Goal: Transaction & Acquisition: Purchase product/service

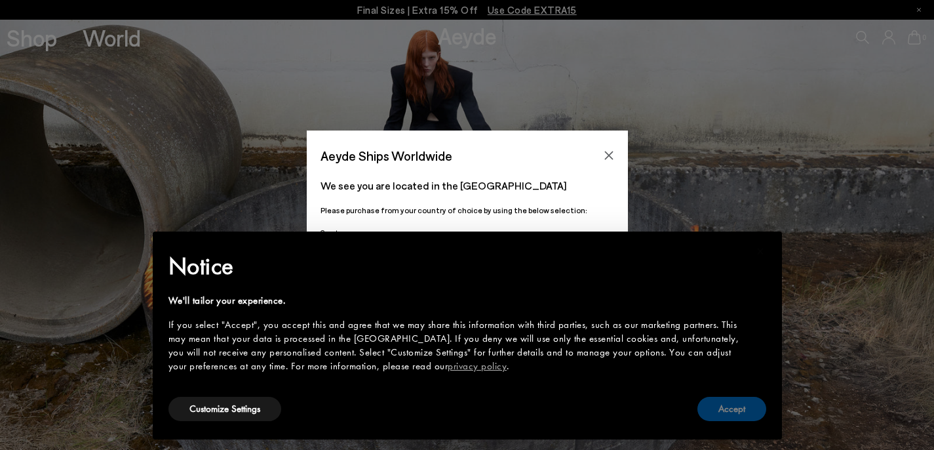
click at [718, 413] on button "Accept" at bounding box center [731, 408] width 69 height 24
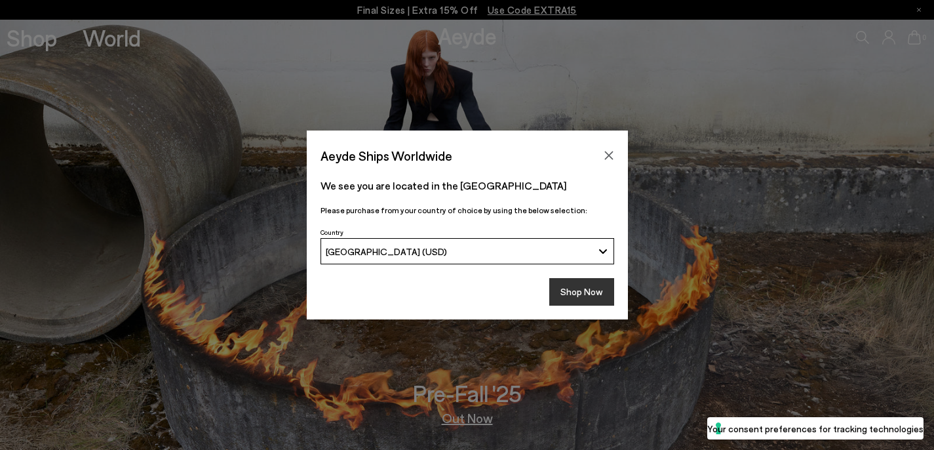
click at [581, 291] on button "Shop Now" at bounding box center [581, 292] width 65 height 28
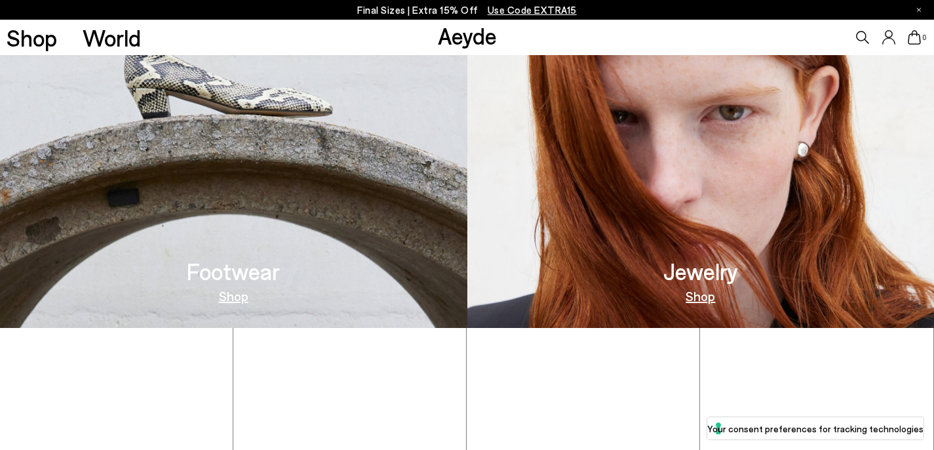
scroll to position [553, 0]
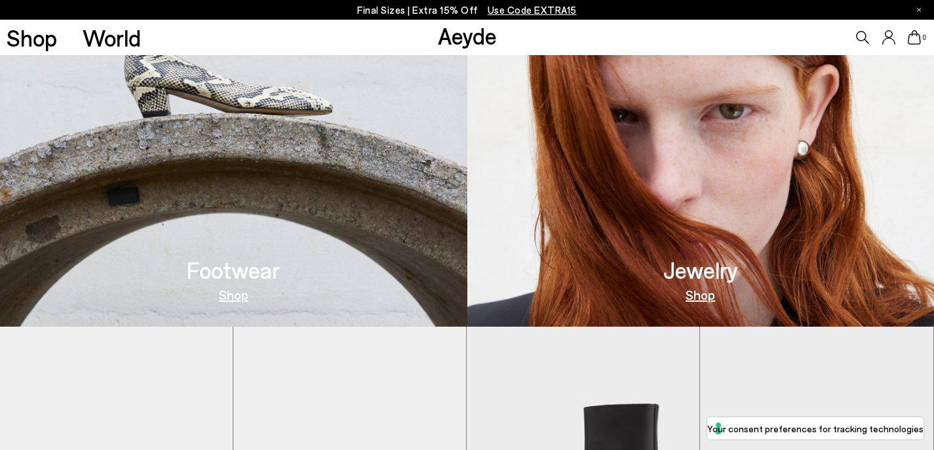
click at [235, 292] on link "Shop" at bounding box center [233, 294] width 29 height 13
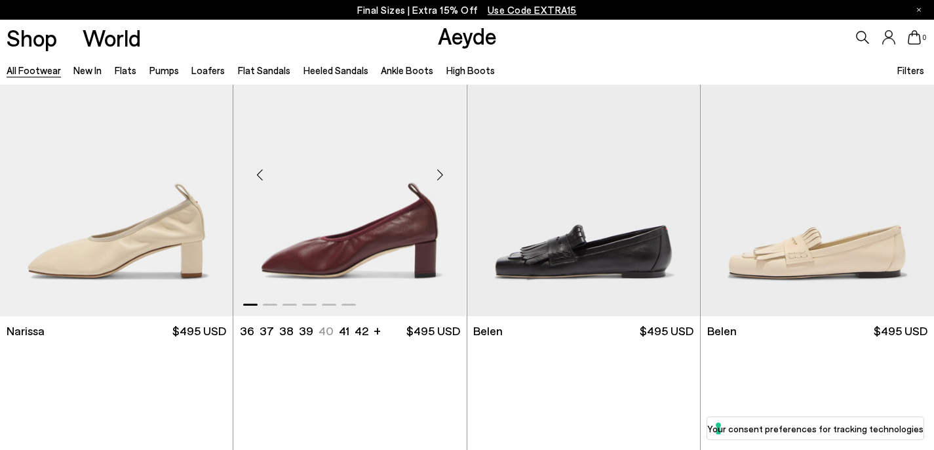
scroll to position [520, 0]
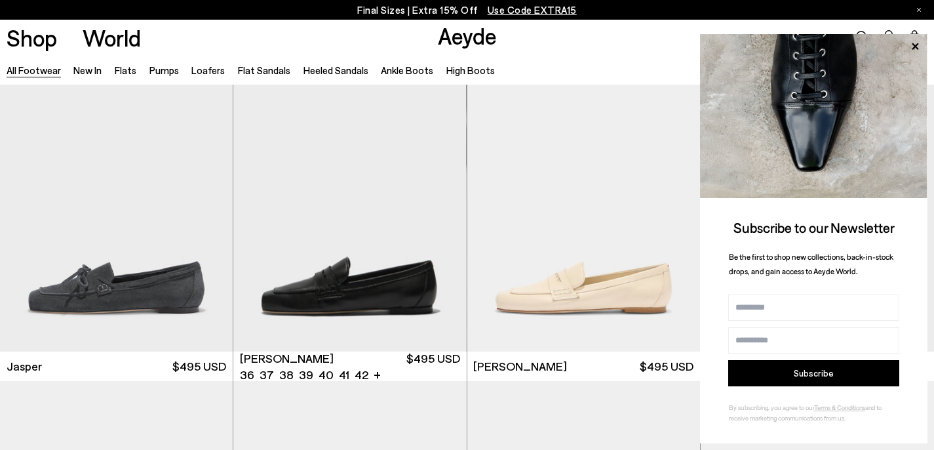
scroll to position [993, 0]
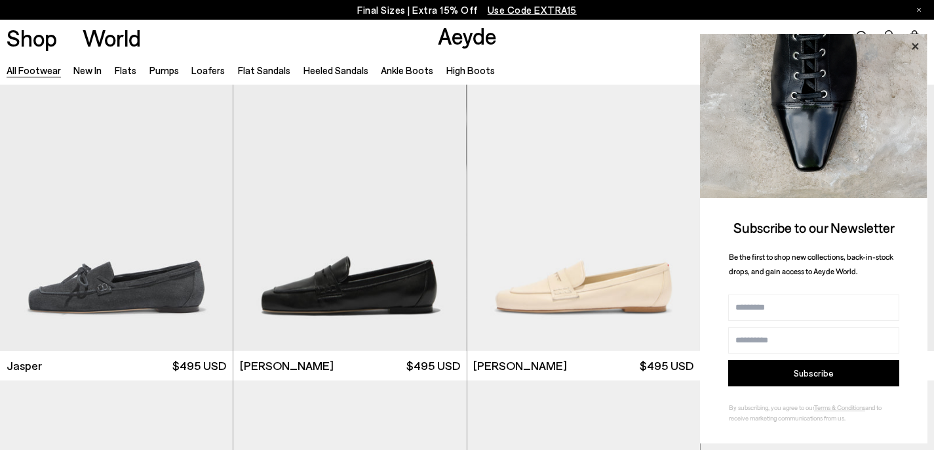
click at [916, 42] on icon at bounding box center [914, 46] width 17 height 17
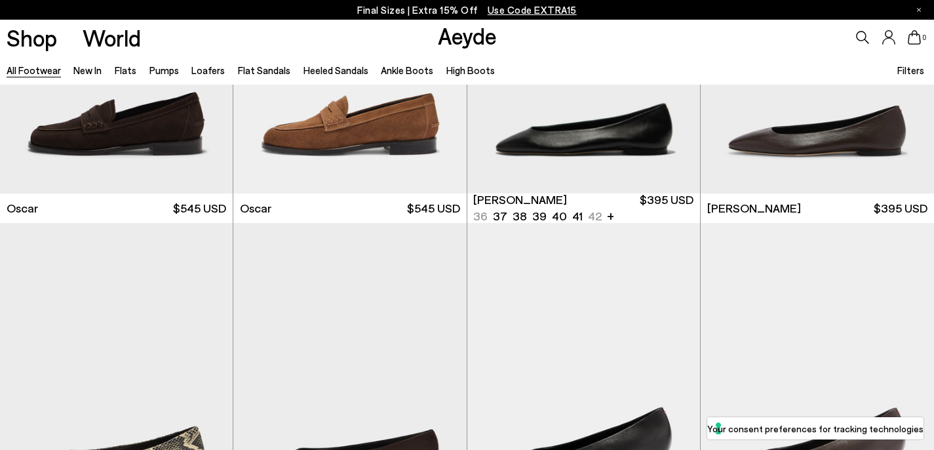
scroll to position [2445, 0]
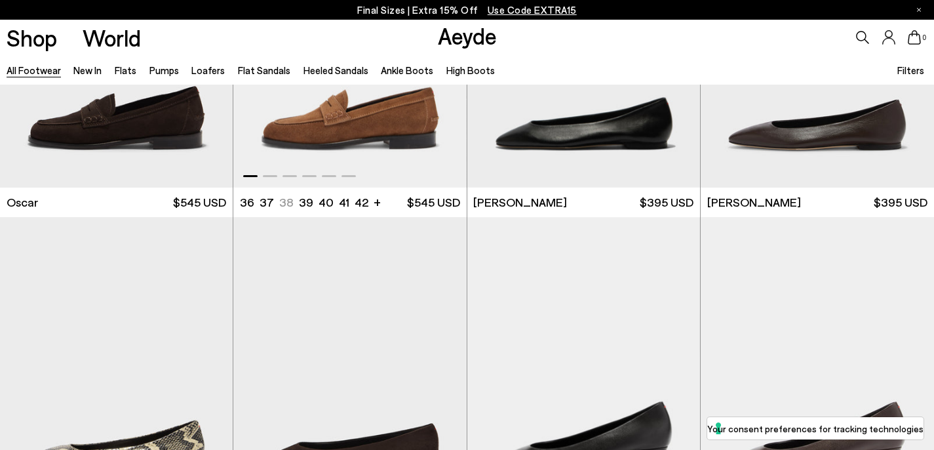
click at [381, 147] on img "1 / 6" at bounding box center [349, 41] width 233 height 293
click at [280, 178] on div at bounding box center [349, 173] width 233 height 16
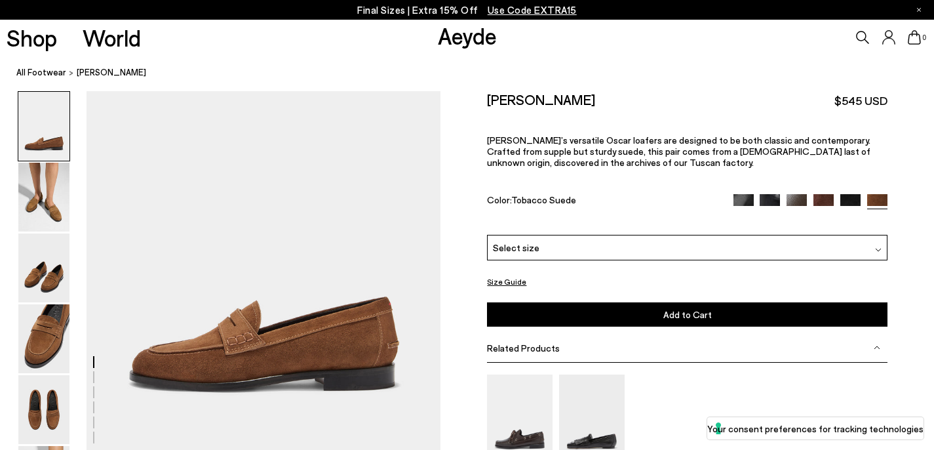
scroll to position [111, 0]
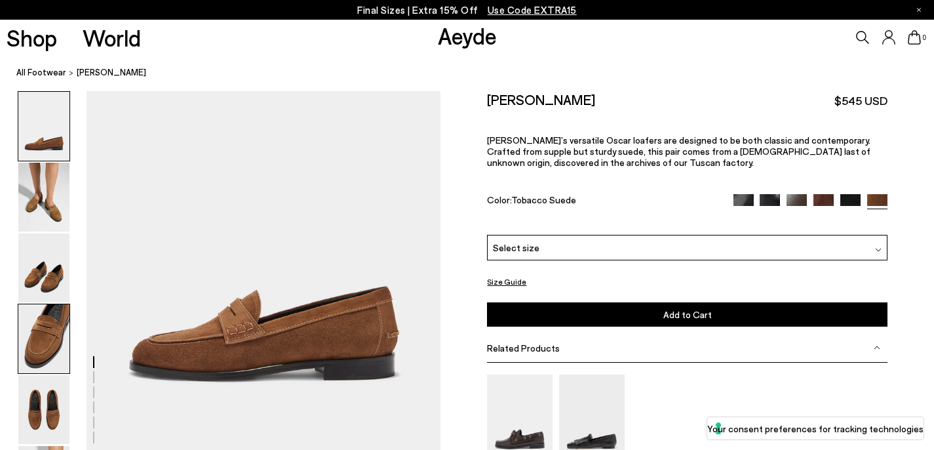
click at [48, 333] on img at bounding box center [43, 338] width 51 height 69
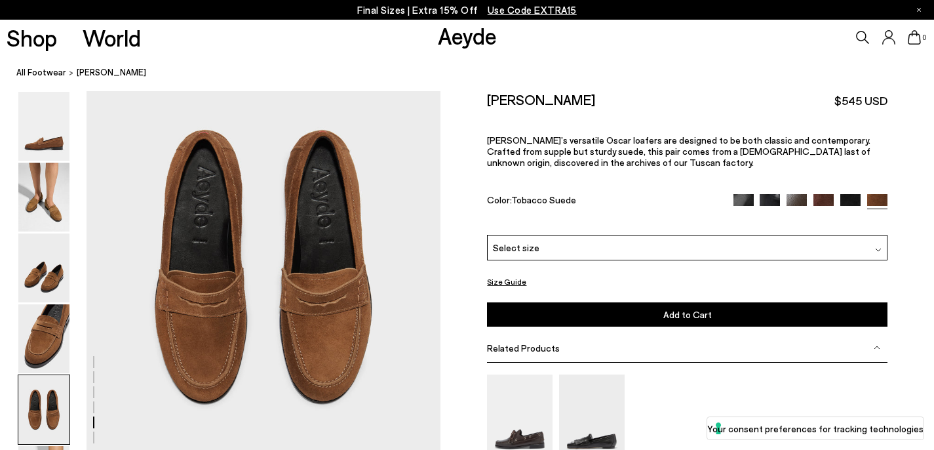
scroll to position [1965, 0]
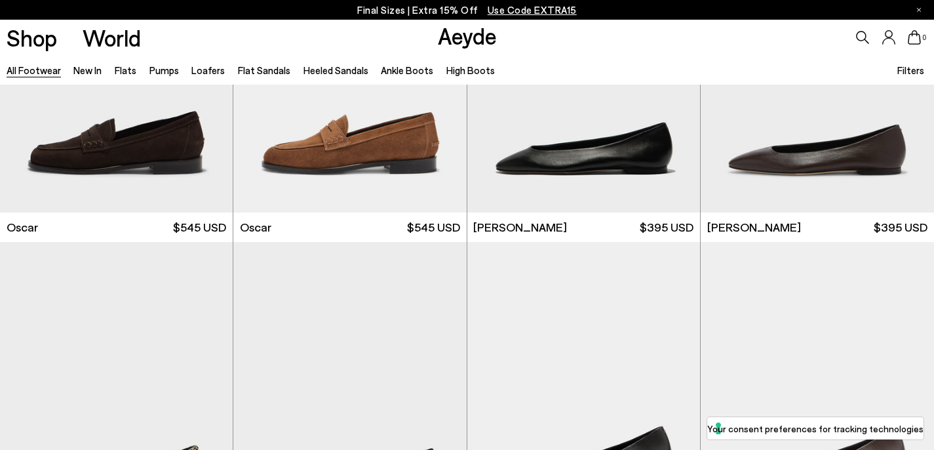
scroll to position [2445, 0]
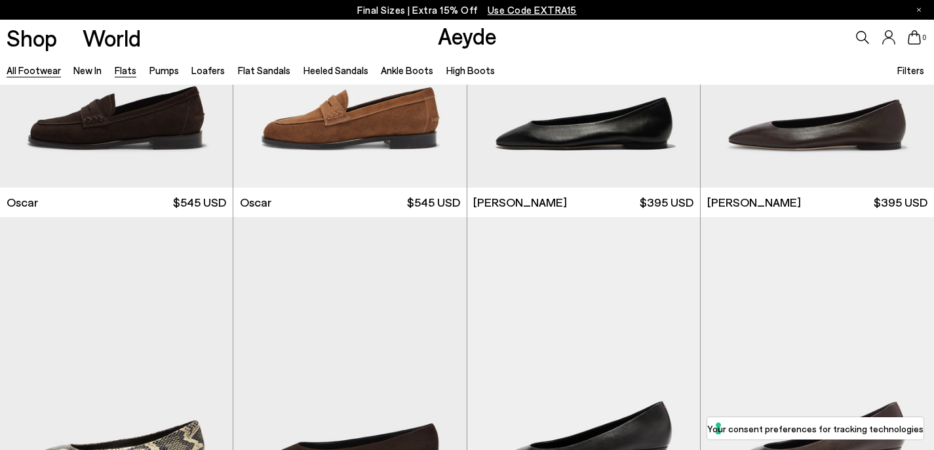
click at [123, 68] on link "Flats" at bounding box center [126, 70] width 22 height 12
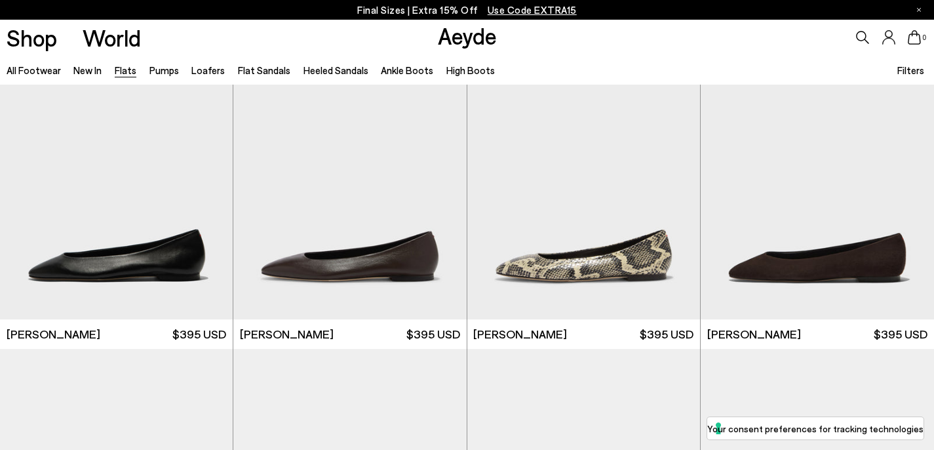
scroll to position [60, 0]
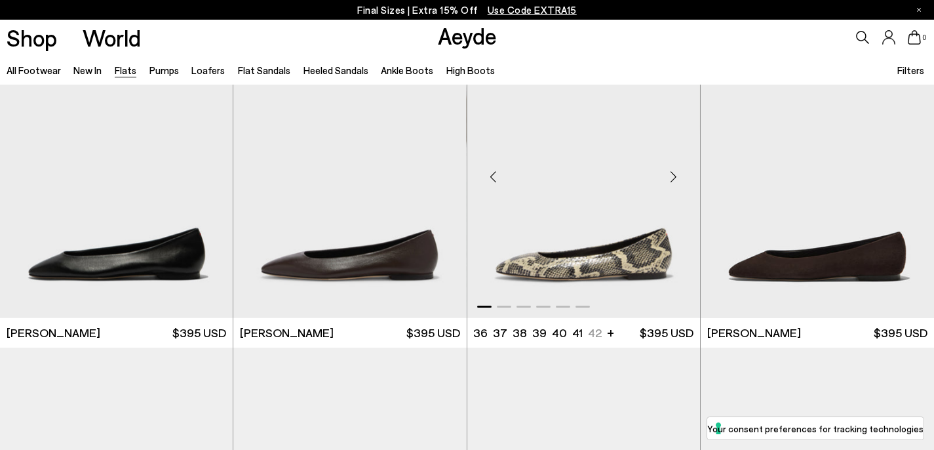
click at [596, 271] on img "1 / 6" at bounding box center [583, 171] width 233 height 293
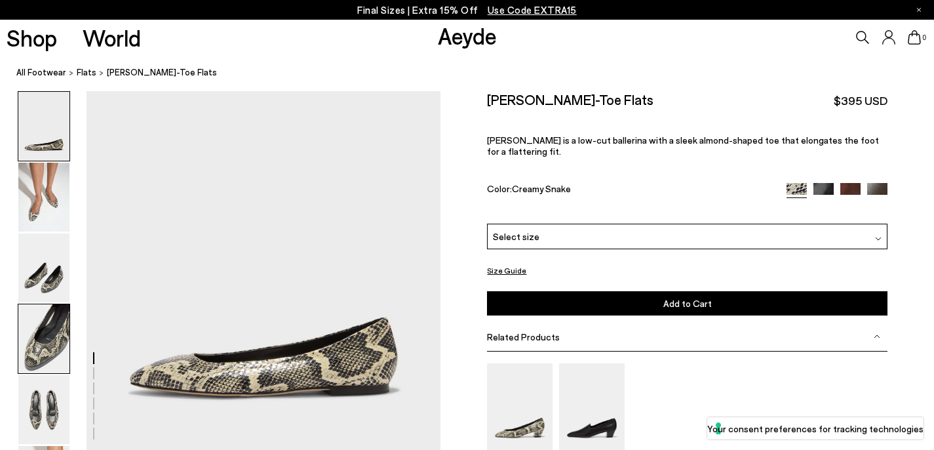
click at [50, 339] on img at bounding box center [43, 338] width 51 height 69
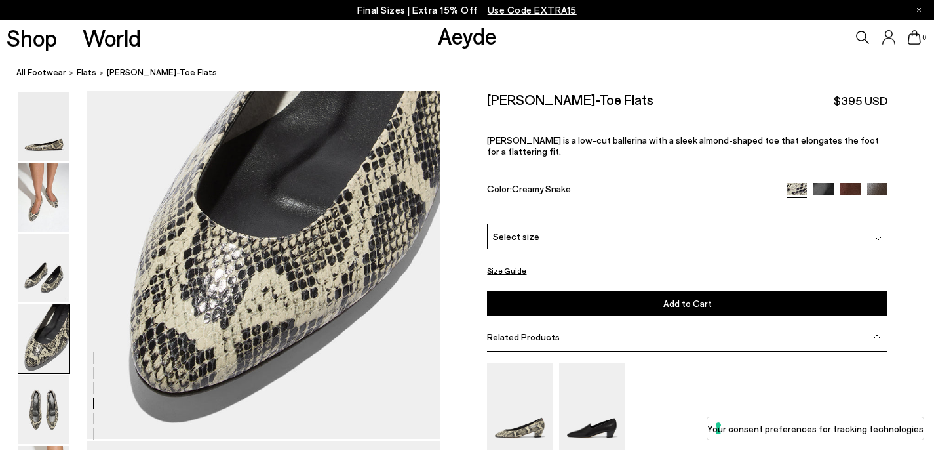
scroll to position [1435, 0]
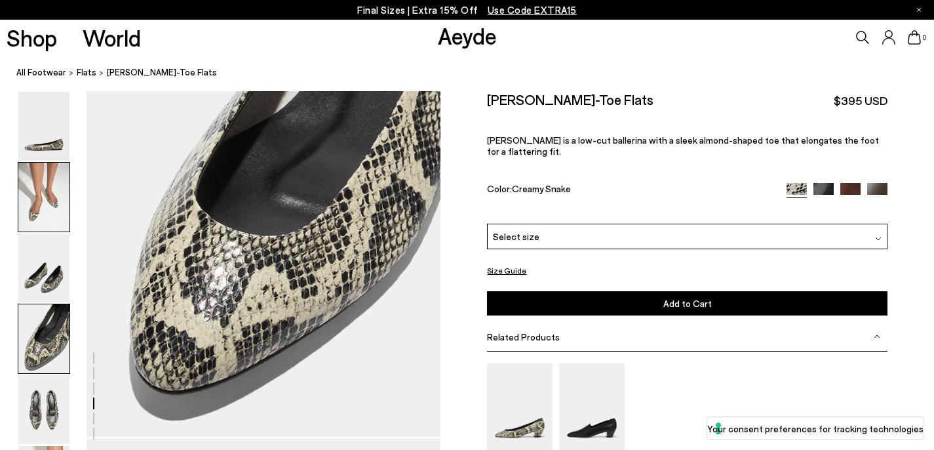
click at [36, 189] on img at bounding box center [43, 197] width 51 height 69
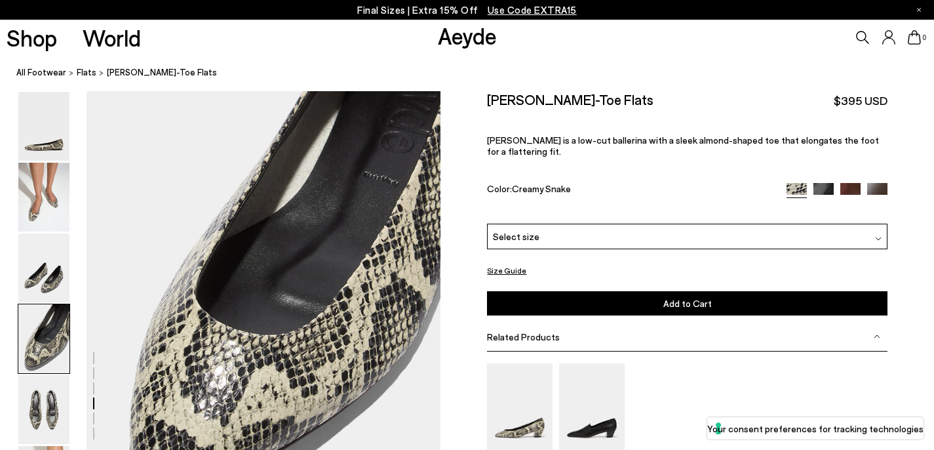
scroll to position [1281, 0]
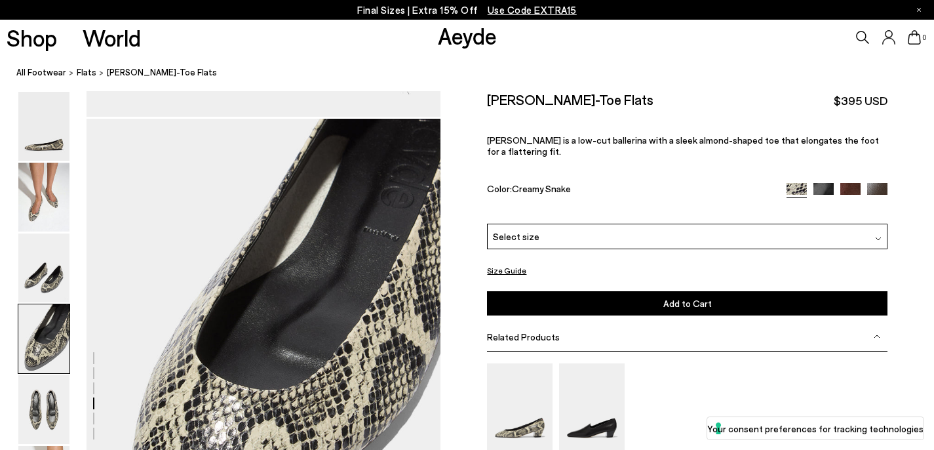
click at [823, 183] on img at bounding box center [823, 193] width 20 height 20
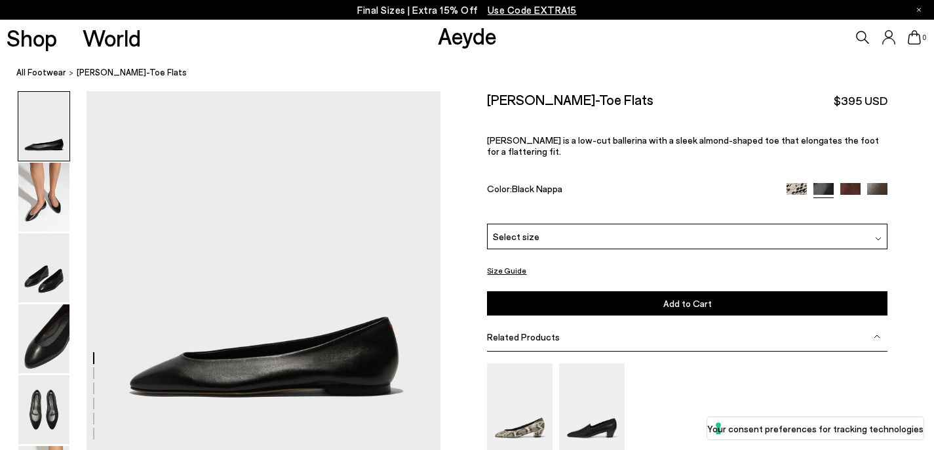
click at [852, 183] on img at bounding box center [850, 193] width 20 height 20
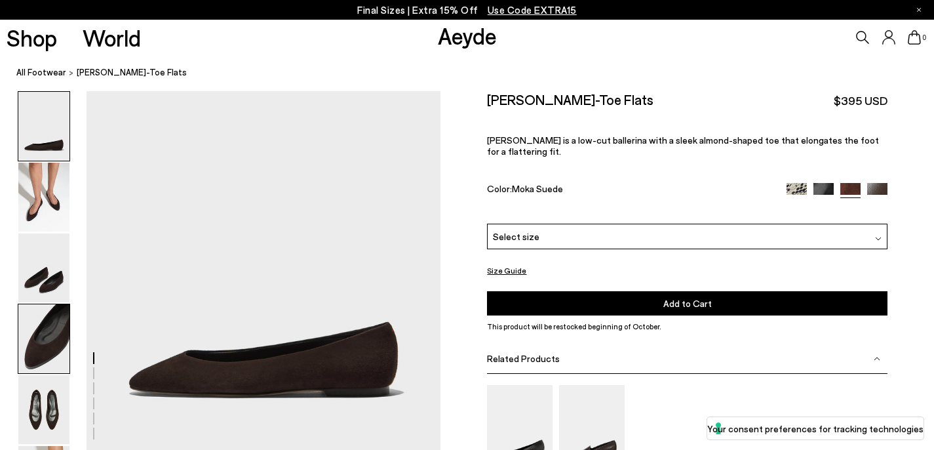
click at [49, 330] on img at bounding box center [43, 338] width 51 height 69
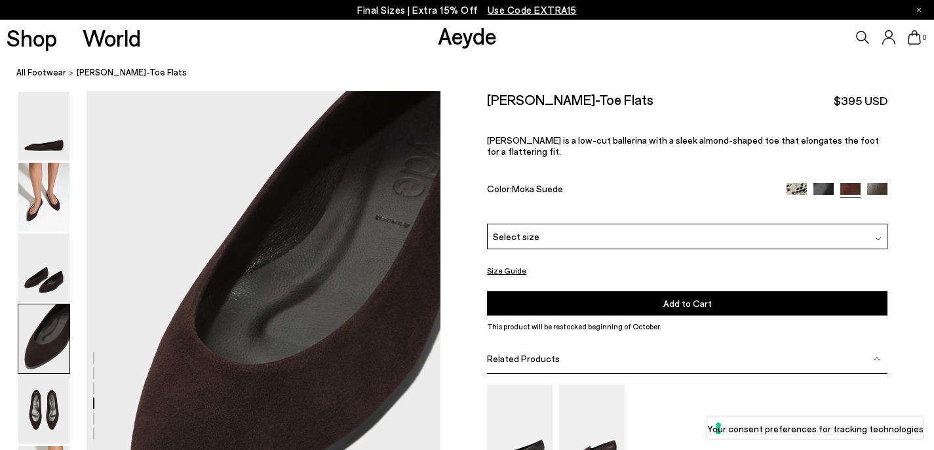
scroll to position [1309, 0]
click at [870, 183] on img at bounding box center [877, 193] width 20 height 20
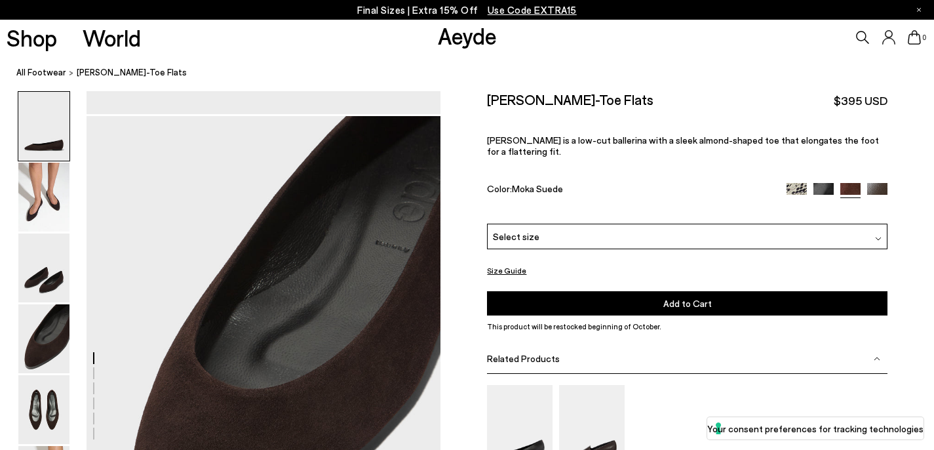
scroll to position [1309, 0]
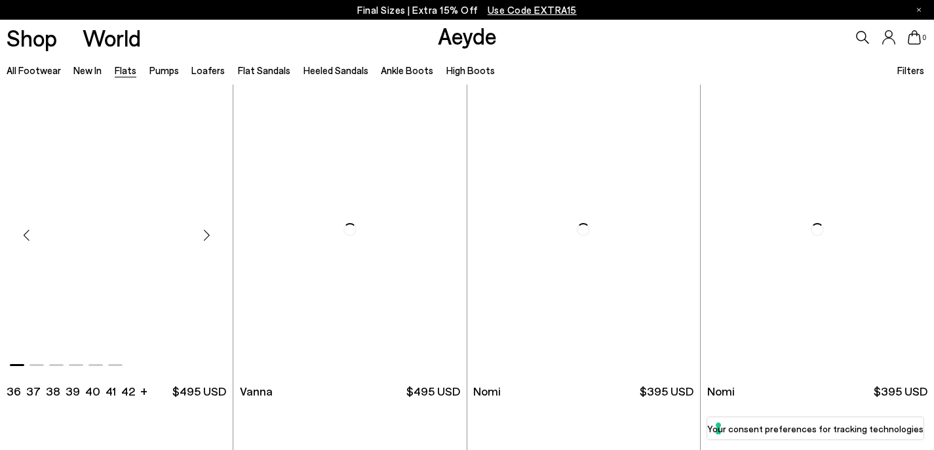
scroll to position [355, 0]
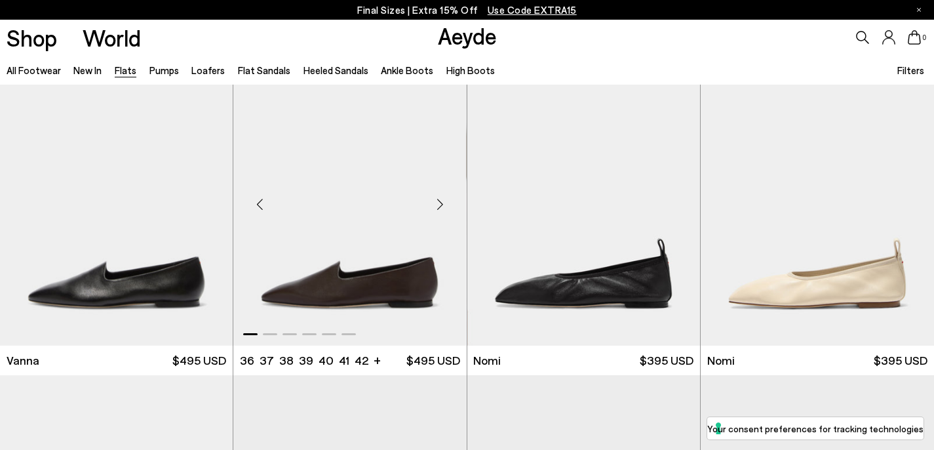
click at [446, 207] on div "Next slide" at bounding box center [440, 203] width 39 height 39
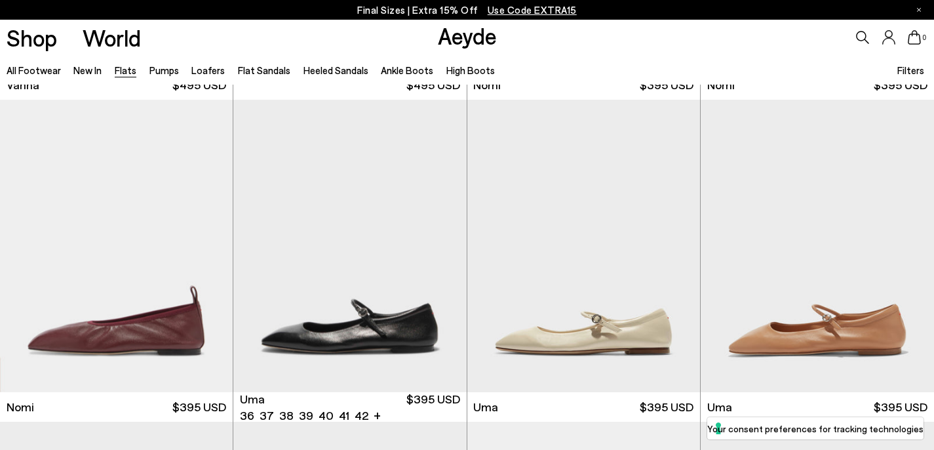
scroll to position [635, 0]
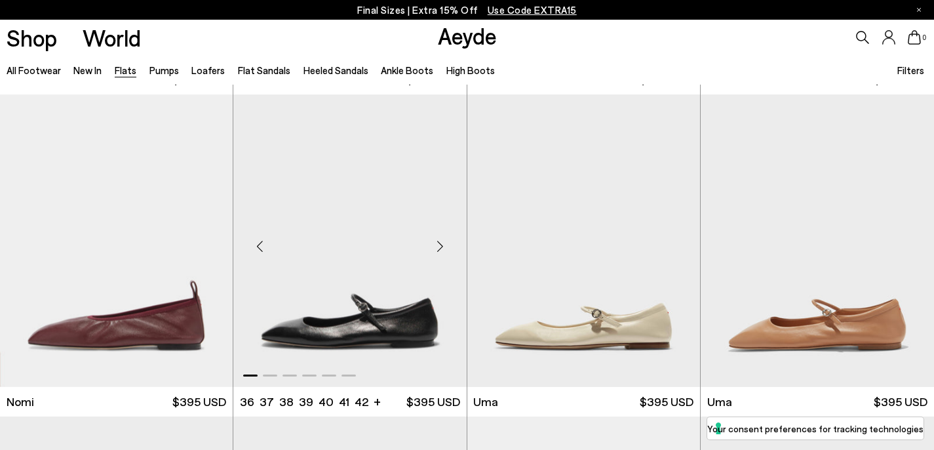
click at [442, 247] on div "Next slide" at bounding box center [440, 245] width 39 height 39
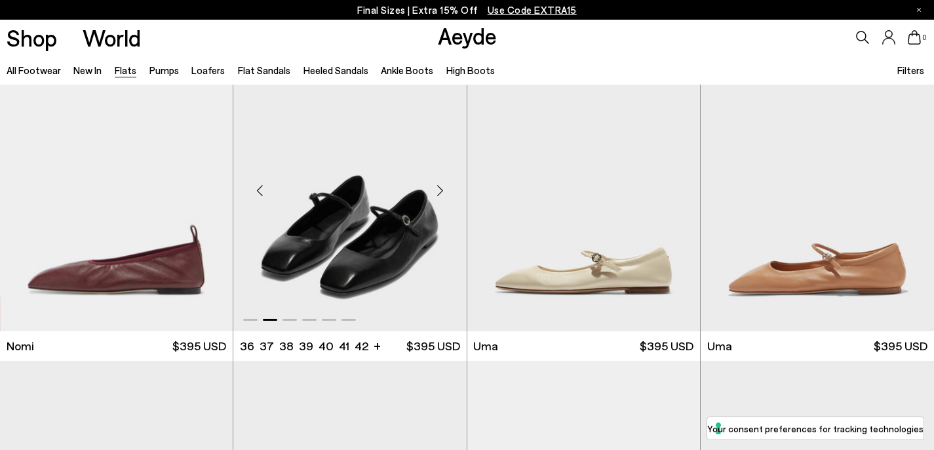
scroll to position [699, 0]
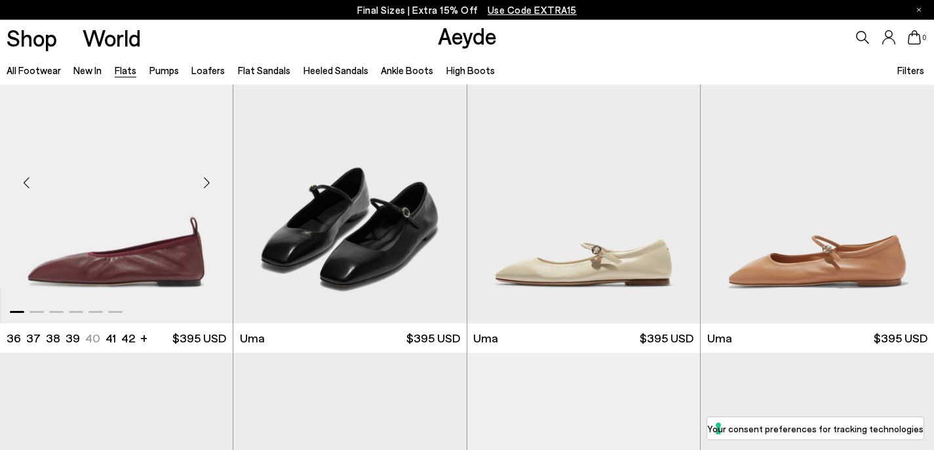
click at [206, 189] on div "Next slide" at bounding box center [206, 182] width 39 height 39
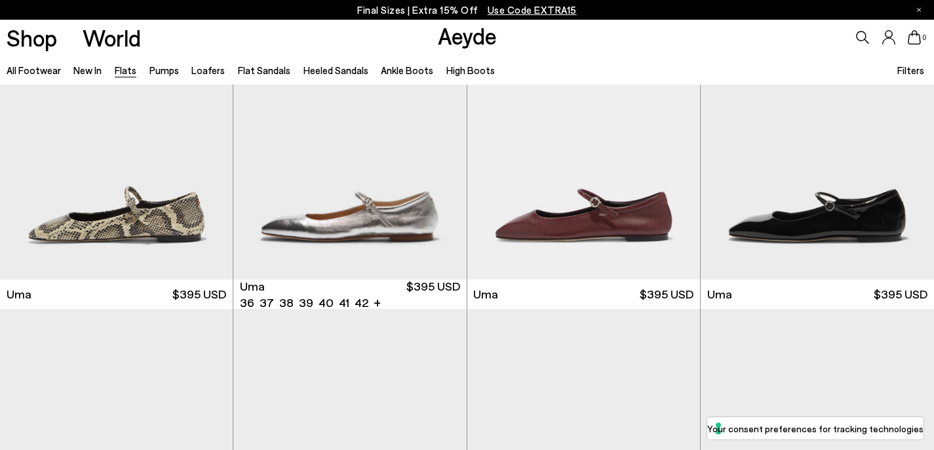
scroll to position [1067, 0]
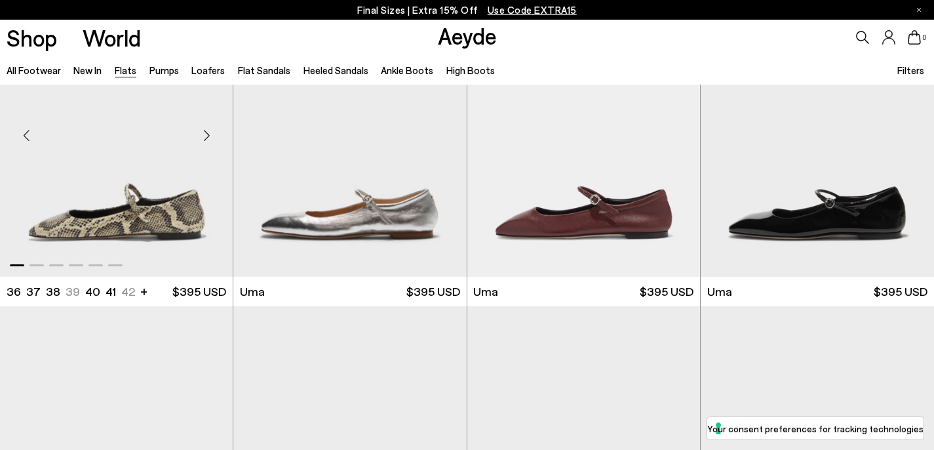
click at [206, 138] on div "Next slide" at bounding box center [206, 135] width 39 height 39
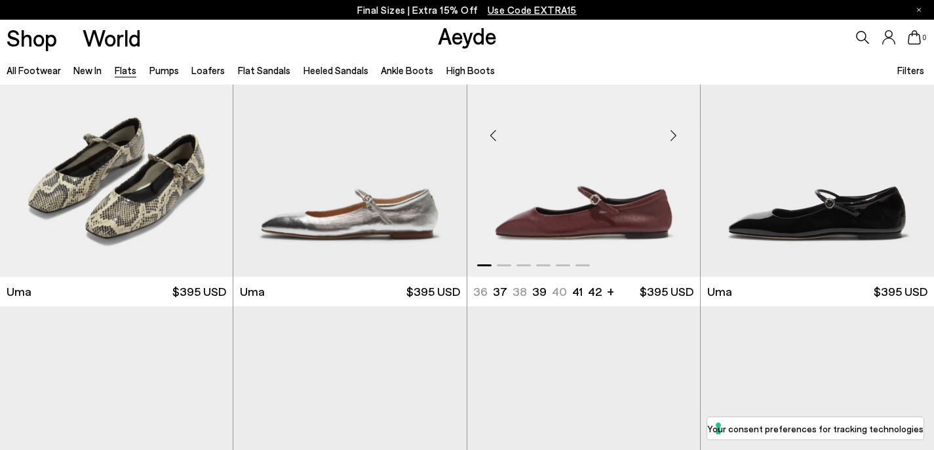
click at [677, 134] on div "Next slide" at bounding box center [673, 135] width 39 height 39
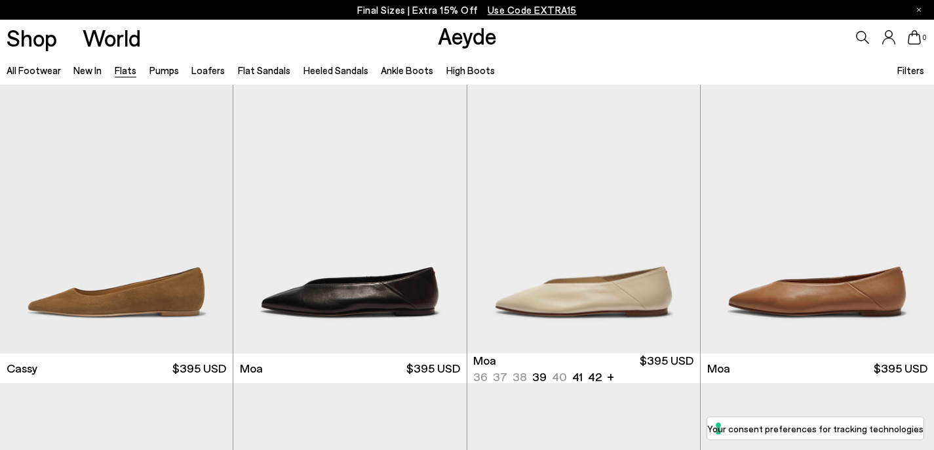
scroll to position [1636, 0]
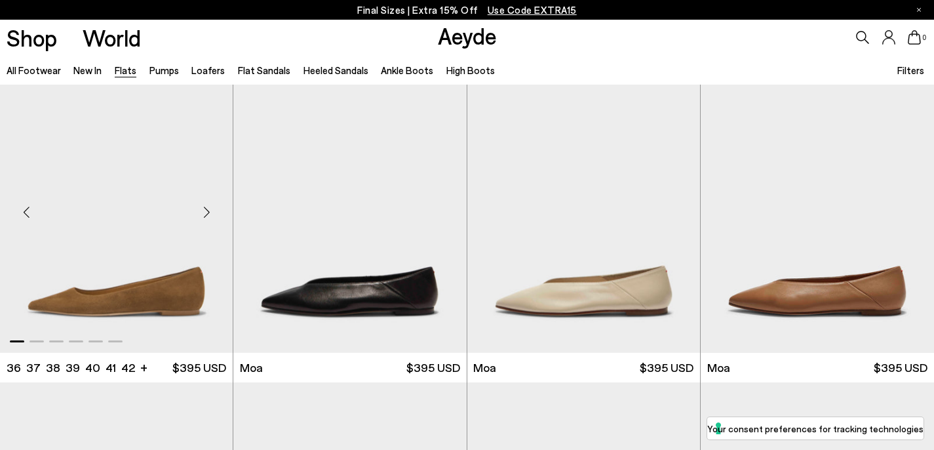
click at [209, 209] on div "Next slide" at bounding box center [206, 211] width 39 height 39
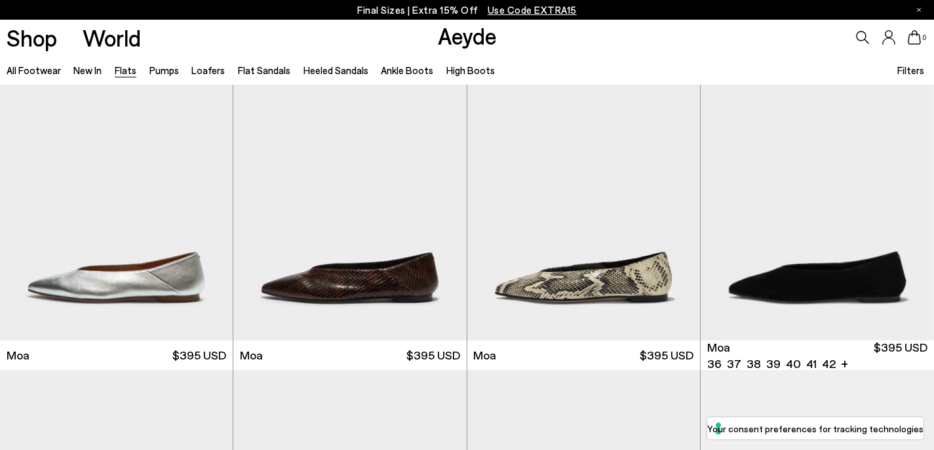
scroll to position [1972, 0]
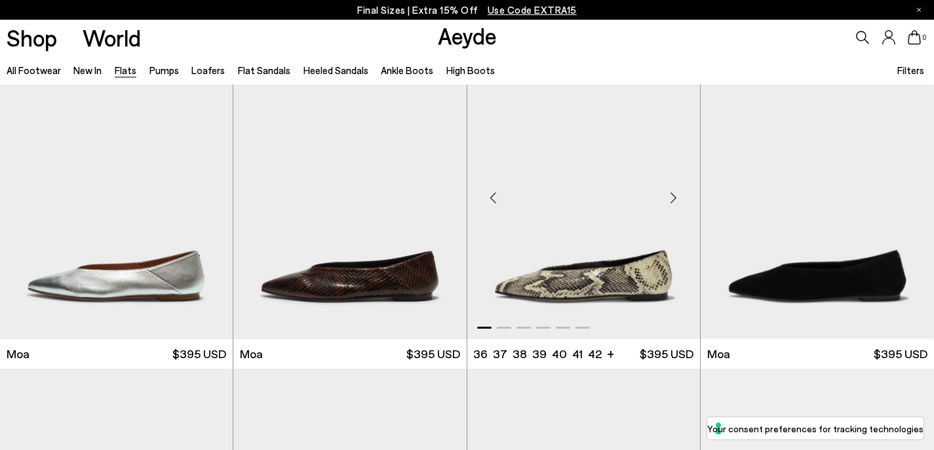
click at [668, 191] on div "Next slide" at bounding box center [673, 197] width 39 height 39
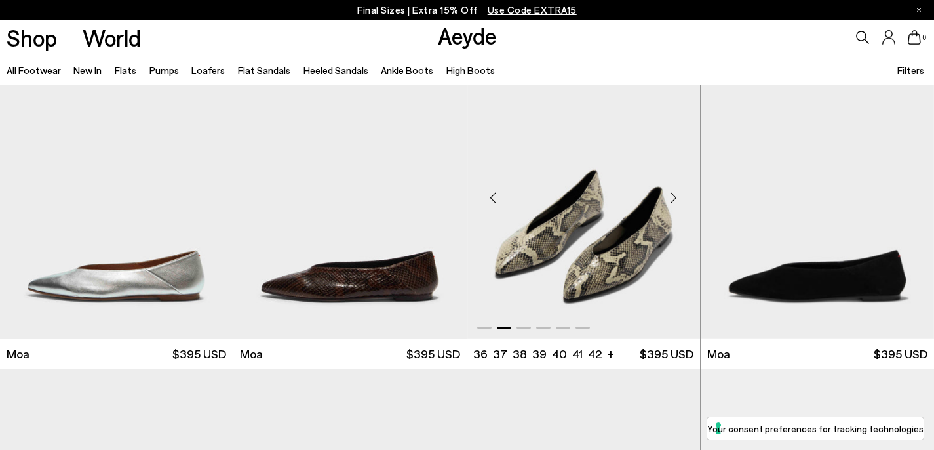
click at [668, 191] on div "Next slide" at bounding box center [673, 197] width 39 height 39
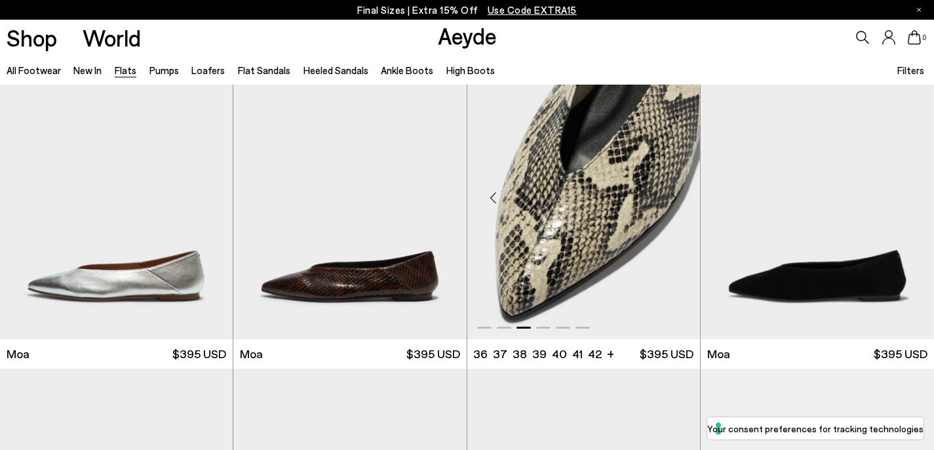
click at [668, 191] on div "Next slide" at bounding box center [673, 197] width 39 height 39
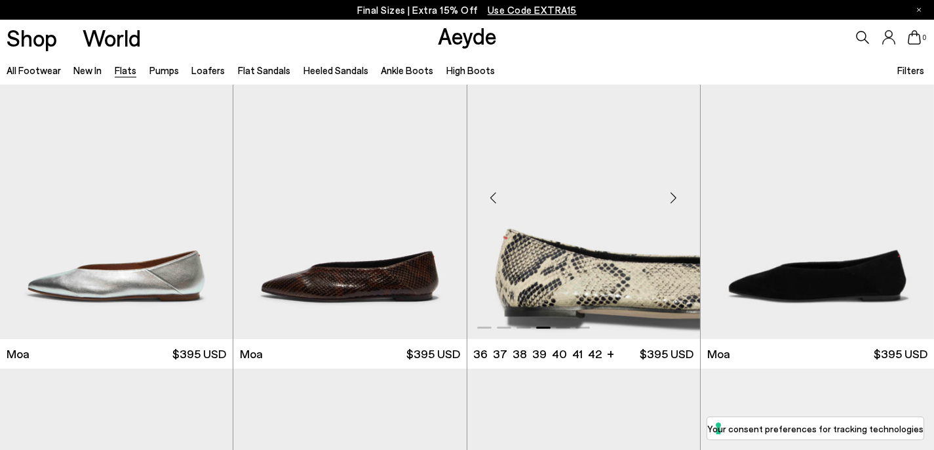
click at [668, 193] on div "Next slide" at bounding box center [673, 197] width 39 height 39
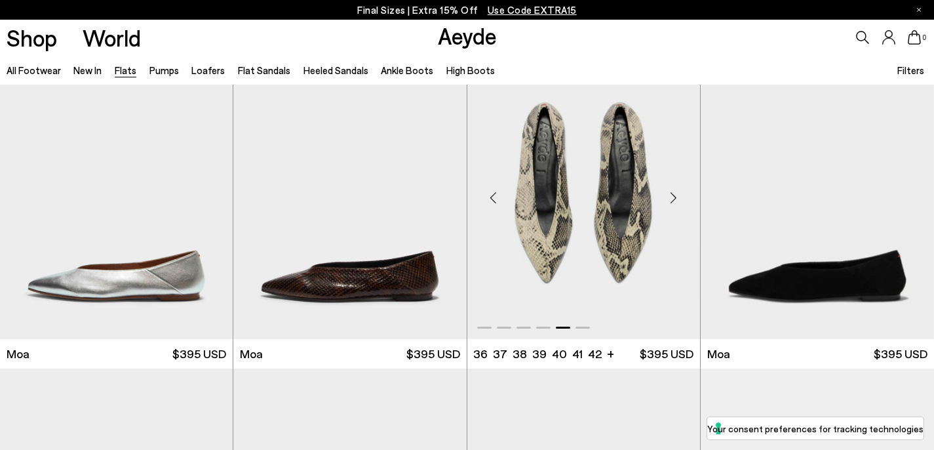
click at [668, 193] on div "Next slide" at bounding box center [673, 197] width 39 height 39
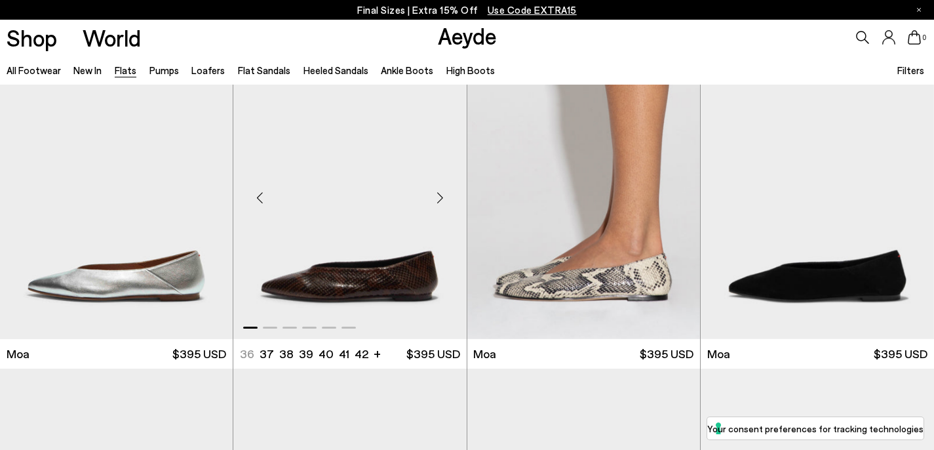
click at [438, 198] on div "Next slide" at bounding box center [440, 197] width 39 height 39
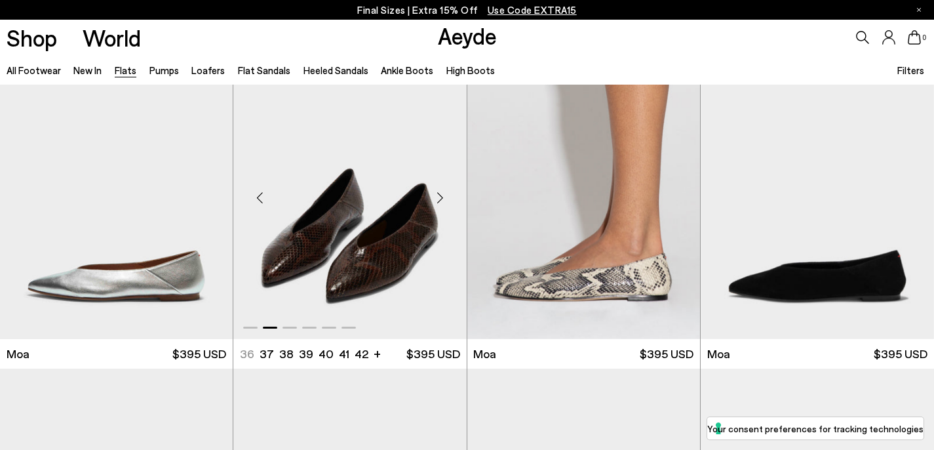
click at [438, 198] on div "Next slide" at bounding box center [440, 197] width 39 height 39
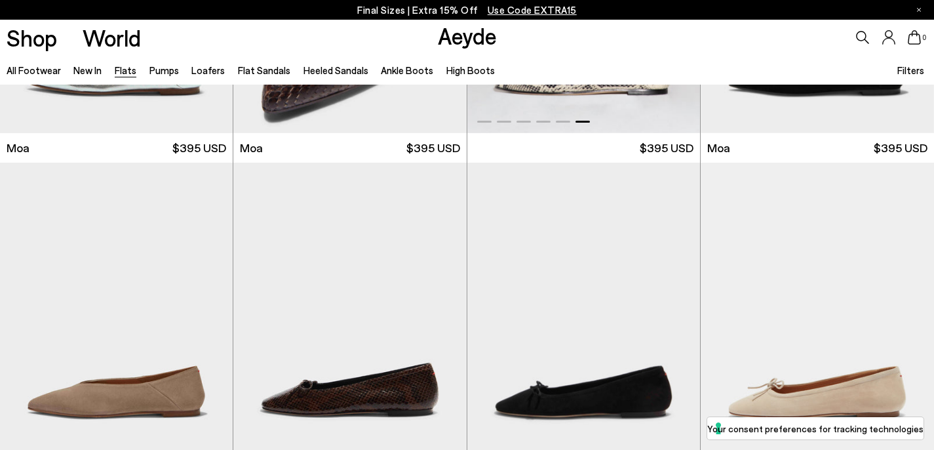
scroll to position [2212, 0]
